Goal: Information Seeking & Learning: Find specific fact

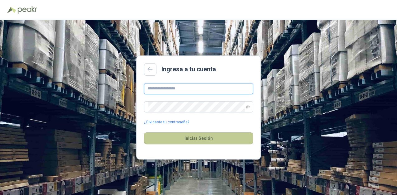
type input "**********"
click at [214, 141] on button "Iniciar Sesión" at bounding box center [198, 139] width 109 height 12
click at [174, 141] on button "Iniciar Sesión" at bounding box center [198, 139] width 109 height 12
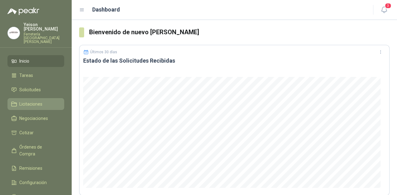
click at [42, 101] on span "Licitaciones" at bounding box center [30, 104] width 23 height 7
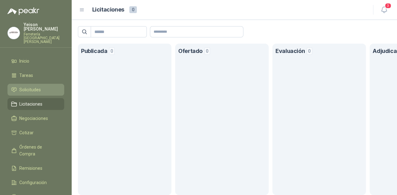
click at [44, 86] on link "Solicitudes" at bounding box center [35, 90] width 57 height 12
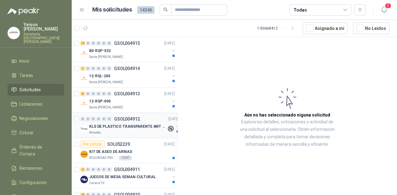
click at [129, 128] on p "KLS DE PLASTICO TRANSPARENTE 4MT CAL 4 Y CINTA TRA" at bounding box center [128, 127] width 78 height 6
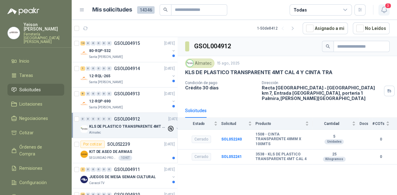
click at [384, 9] on icon "button" at bounding box center [384, 10] width 8 height 8
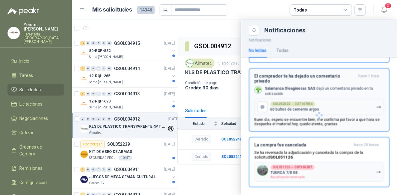
scroll to position [28, 0]
click at [132, 56] on div at bounding box center [234, 107] width 325 height 175
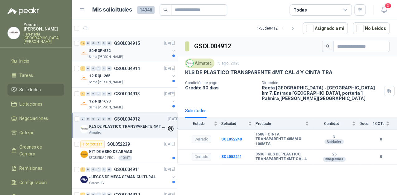
click at [129, 51] on div "80-RQP-532" at bounding box center [129, 50] width 81 height 7
click at [128, 80] on div "Santa [PERSON_NAME]" at bounding box center [129, 82] width 81 height 5
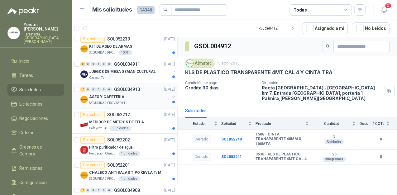
scroll to position [150, 0]
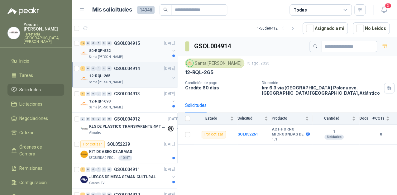
click at [134, 58] on div "Santa [PERSON_NAME]" at bounding box center [129, 57] width 81 height 5
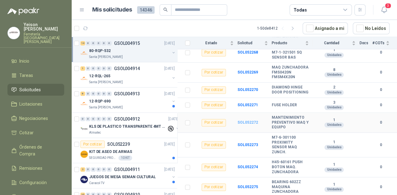
scroll to position [215, 0]
click at [131, 100] on div "12-RQP-690" at bounding box center [129, 101] width 81 height 7
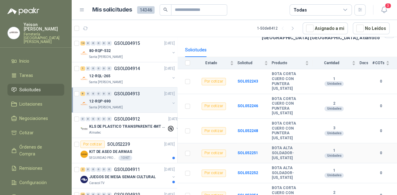
scroll to position [65, 0]
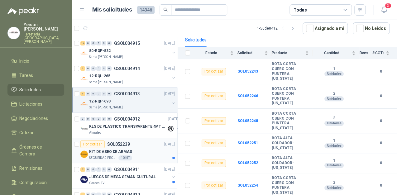
click at [138, 156] on div "SEGURIDAD PROVISER LTDA 10 KIT" at bounding box center [132, 158] width 86 height 5
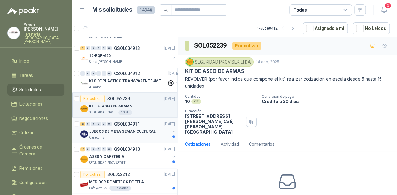
scroll to position [75, 0]
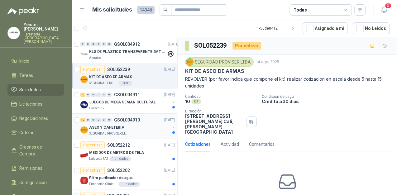
click at [131, 125] on div "ASEO Y CAFETERIA" at bounding box center [129, 127] width 81 height 7
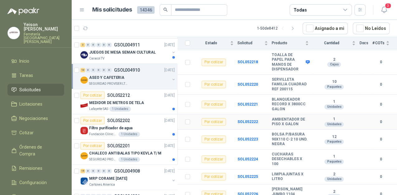
scroll to position [116, 0]
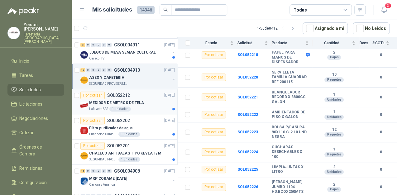
click at [138, 102] on p "MEDIDOR DE METROS DE TELA" at bounding box center [116, 103] width 55 height 6
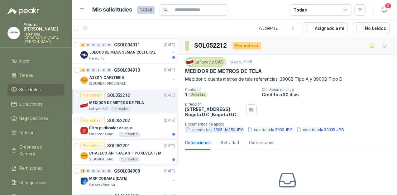
click at [225, 131] on button "cuenta tela 3905-dd250.JPG" at bounding box center [214, 130] width 59 height 7
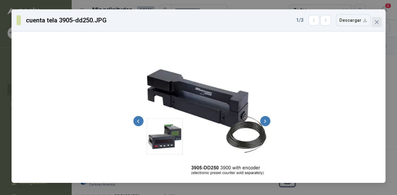
click at [373, 19] on button "Close" at bounding box center [377, 22] width 10 height 10
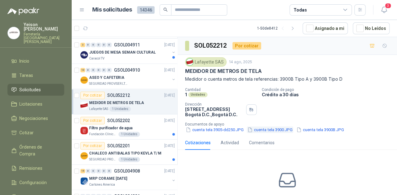
click at [266, 128] on button "cuenta tela 3900.JPG" at bounding box center [270, 130] width 46 height 7
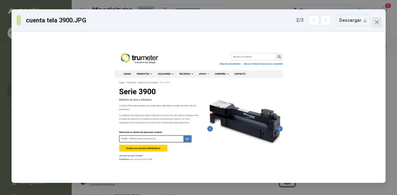
click at [378, 20] on icon "close" at bounding box center [376, 22] width 5 height 5
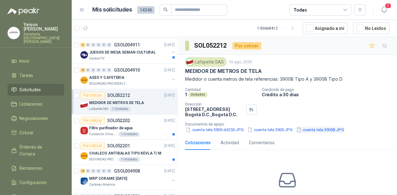
click at [313, 129] on button "cuenta tela 3900B.JPG" at bounding box center [320, 130] width 49 height 7
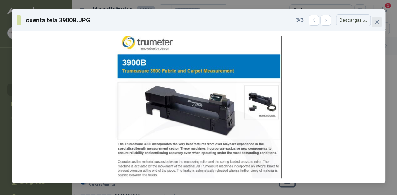
click at [381, 24] on span "Close" at bounding box center [377, 22] width 10 height 5
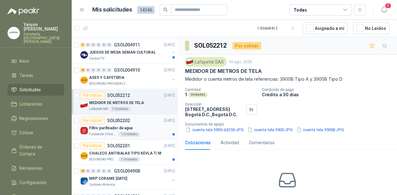
click at [154, 130] on div "Filtro purificador de agua" at bounding box center [132, 127] width 86 height 7
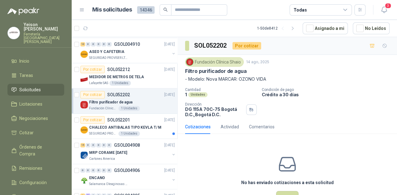
scroll to position [175, 0]
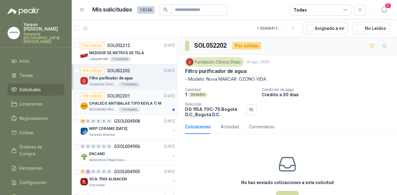
click at [149, 106] on div "CHALECO ANTIBALAS TIPO KEVLA T/ M" at bounding box center [132, 103] width 86 height 7
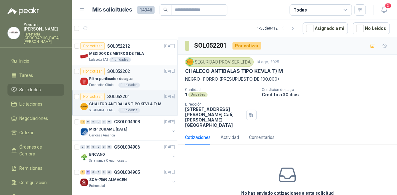
scroll to position [175, 0]
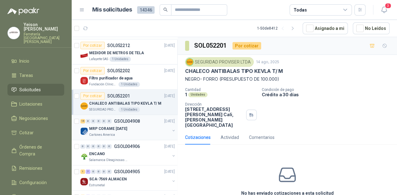
click at [137, 130] on div "MRP CORAME [DATE]" at bounding box center [129, 128] width 81 height 7
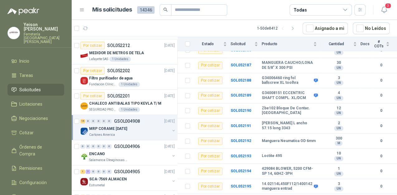
scroll to position [82, 0]
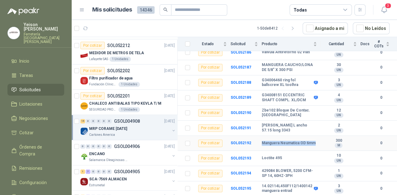
drag, startPoint x: 311, startPoint y: 142, endPoint x: 258, endPoint y: 142, distance: 52.4
click at [258, 142] on tr "Por cotizar SOL052192 Manguera Neumatica OD 6mm 300 M 0" at bounding box center [287, 143] width 219 height 15
copy tr "Manguera Neumatica OD 6mm"
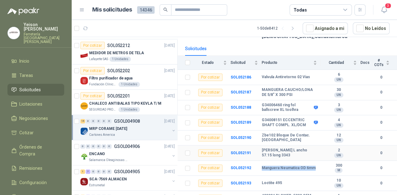
scroll to position [32, 0]
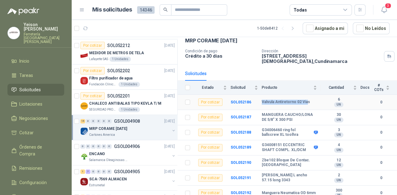
drag, startPoint x: 304, startPoint y: 101, endPoint x: 256, endPoint y: 102, distance: 48.0
click at [256, 102] on tr "Por cotizar SOL052186 Valvula Antiretorno 02 Vias 6 UN 0" at bounding box center [287, 102] width 219 height 15
copy tr "Valvula Antiretorno 02 Via"
click at [287, 122] on td "MANGUERA CAUCHO/LONA DE 5/8" X 300 PSI" at bounding box center [291, 117] width 59 height 15
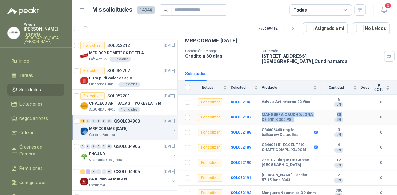
drag, startPoint x: 260, startPoint y: 113, endPoint x: 349, endPoint y: 121, distance: 88.5
click at [349, 121] on tr "Por cotizar SOL052187 MANGUERA CAUCHO/LONA DE 5/8" X 300 PSI 30 UN 0" at bounding box center [287, 117] width 219 height 15
copy tr "MANGUERA CAUCHO/LONA DE 5/8" X 300 PSI 30 UN"
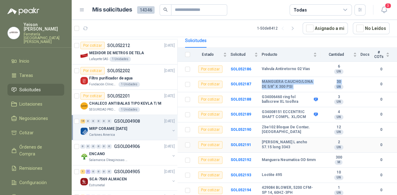
scroll to position [107, 0]
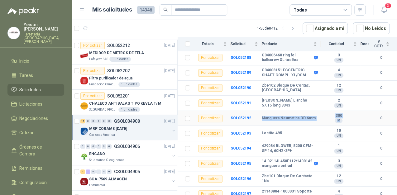
drag, startPoint x: 258, startPoint y: 117, endPoint x: 338, endPoint y: 120, distance: 79.9
click at [338, 120] on tr "Por cotizar SOL052192 Manguera Neumatica OD 6mm 300 M 0" at bounding box center [287, 118] width 219 height 15
copy tr "Manguera Neumatica OD 6mm 300 M"
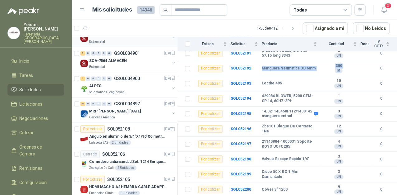
scroll to position [399, 0]
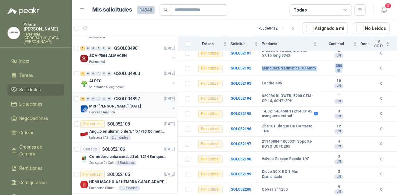
click at [124, 106] on p "MRP [PERSON_NAME] [DATE]" at bounding box center [115, 107] width 52 height 6
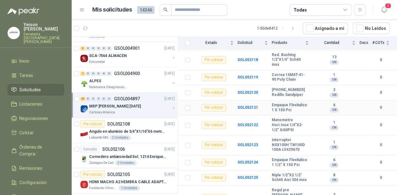
scroll to position [231, 0]
